Goal: Task Accomplishment & Management: Use online tool/utility

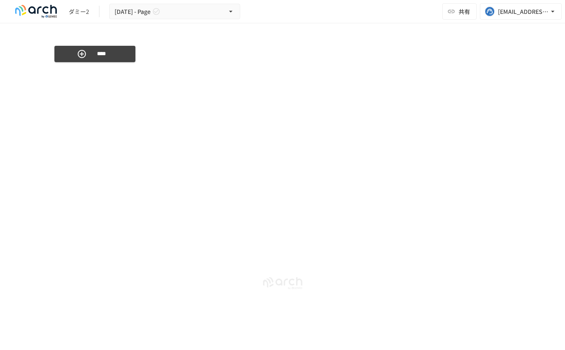
scroll to position [2175, 0]
click at [41, 44] on icon "button" at bounding box center [41, 44] width 7 height 7
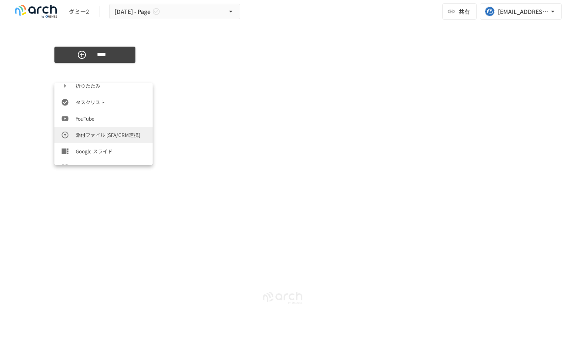
scroll to position [409, 0]
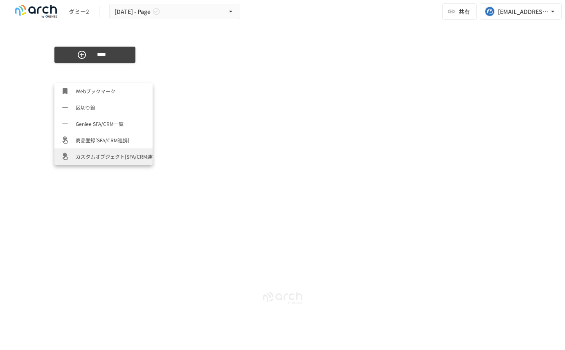
click at [90, 156] on span "カスタムオブジェクト[SFA/CRM連携]" at bounding box center [111, 157] width 70 height 8
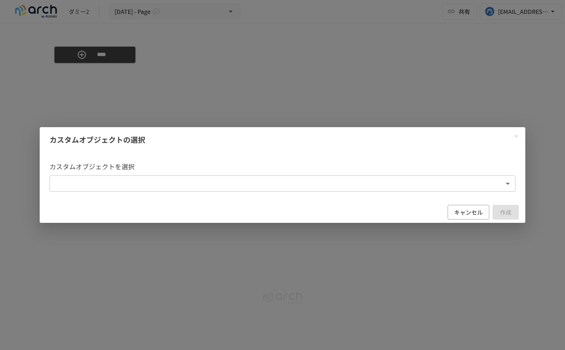
click at [114, 181] on body "**********" at bounding box center [282, 166] width 565 height 333
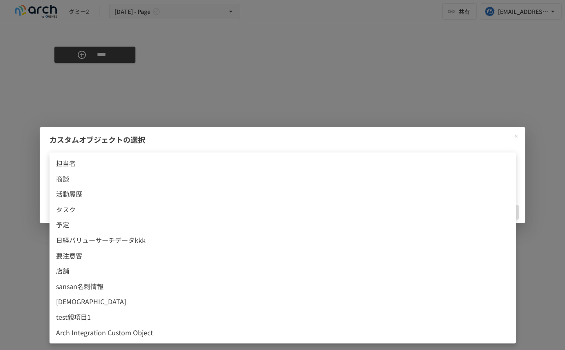
click at [102, 314] on span "test親項目1" at bounding box center [282, 317] width 453 height 11
type input "**********"
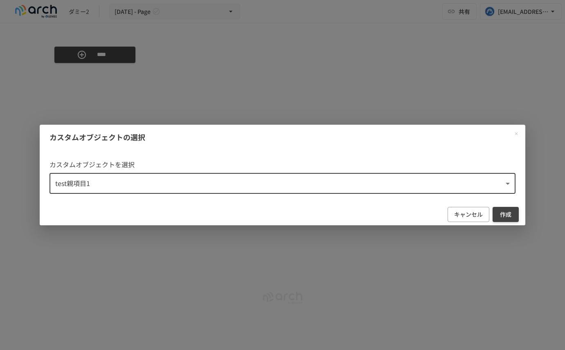
click at [508, 212] on button "作成" at bounding box center [506, 214] width 26 height 15
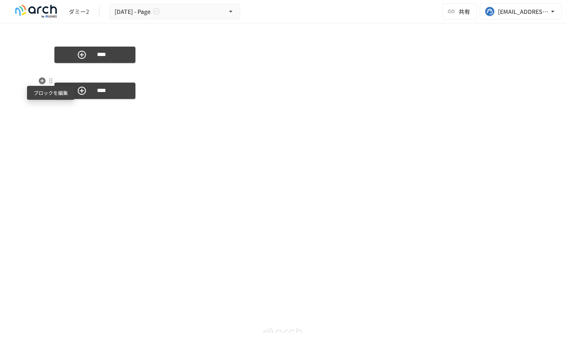
click at [52, 83] on div at bounding box center [50, 81] width 7 height 7
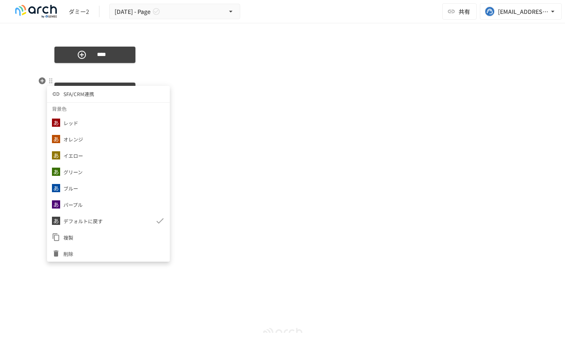
click at [76, 99] on li "SFA/CRM連携" at bounding box center [108, 94] width 123 height 16
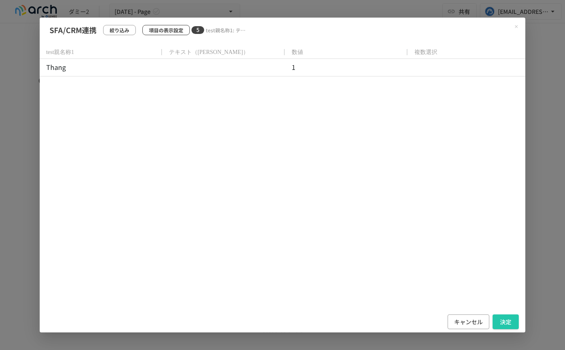
click at [168, 30] on p "項目の表示設定" at bounding box center [166, 30] width 34 height 8
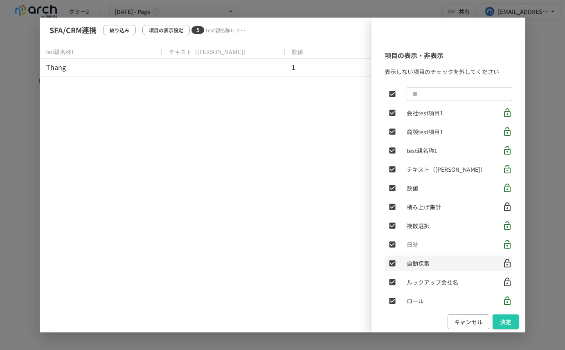
scroll to position [126, 0]
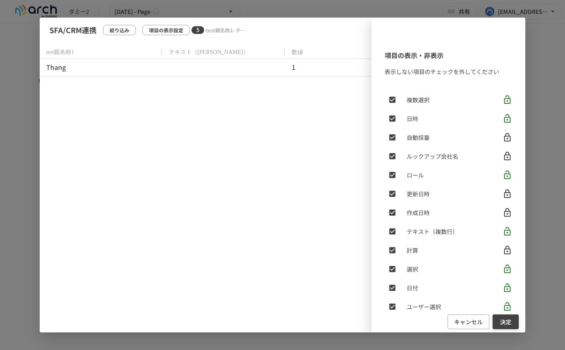
click at [502, 322] on button "決定" at bounding box center [506, 322] width 26 height 15
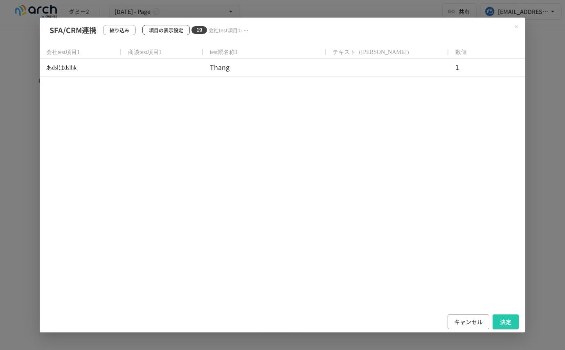
click at [171, 32] on p "項目の表示設定" at bounding box center [166, 30] width 34 height 8
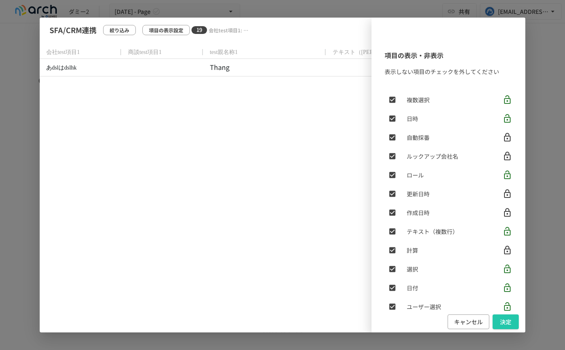
click at [171, 61] on div "項目の表示・非表示 表示しない項目のチェックを外してください ​ 会社test項目1 商談test項目1 test親名称1 テキスト（[PERSON_NAME…" at bounding box center [283, 175] width 486 height 315
click at [134, 120] on div "項目の表示・非表示 表示しない項目のチェックを外してください ​ 会社test項目1 商談test項目1 test親名称1 テキスト（[PERSON_NAME…" at bounding box center [283, 175] width 486 height 315
